Goal: Information Seeking & Learning: Learn about a topic

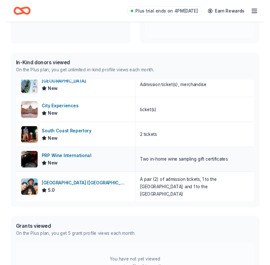
scroll to position [216, 0]
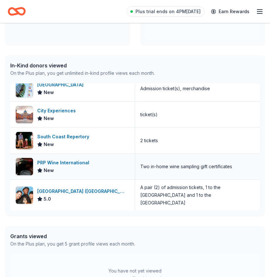
click at [89, 169] on div "New" at bounding box center [64, 171] width 55 height 8
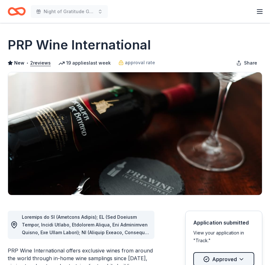
scroll to position [39, 0]
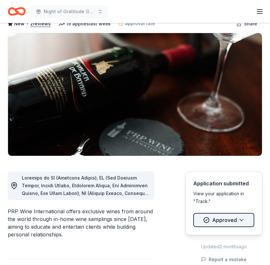
click at [239, 222] on html "Night of Gratitude Gala Plus trial ends on 11PM[DATE] Earn Rewards Due [DATE] S…" at bounding box center [135, 93] width 270 height 265
click at [154, 213] on html "Night of Gratitude Gala Plus trial ends on 11PM[DATE] Earn Rewards Due [DATE] S…" at bounding box center [135, 93] width 270 height 265
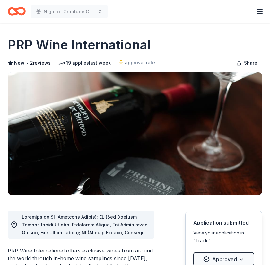
scroll to position [0, 0]
click at [261, 18] on div "Plus trial ends on 11PM, 9/13 Earn Rewards" at bounding box center [260, 11] width 8 height 15
click at [258, 14] on icon "button" at bounding box center [260, 12] width 8 height 8
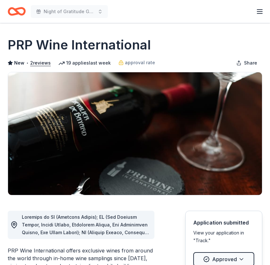
click at [17, 9] on icon "Home" at bounding box center [20, 11] width 10 height 6
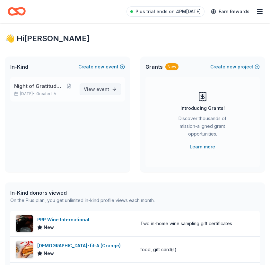
click at [106, 88] on span "event" at bounding box center [102, 88] width 13 height 5
